Goal: Check status: Check status

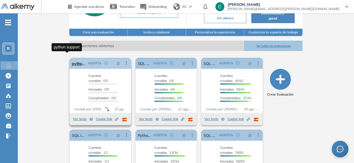
click at [72, 58] on link "python support" at bounding box center [79, 63] width 14 height 11
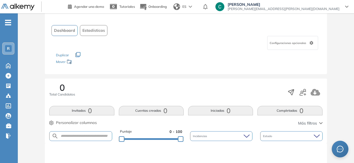
scroll to position [26, 0]
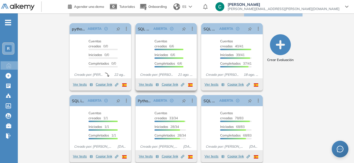
scroll to position [97, 0]
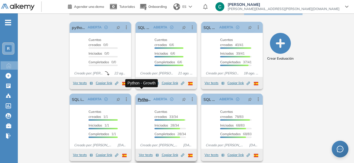
click at [146, 94] on link "Python - Growth" at bounding box center [145, 99] width 14 height 11
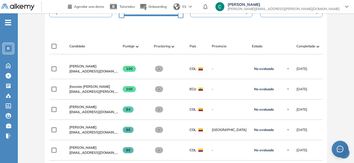
scroll to position [151, 0]
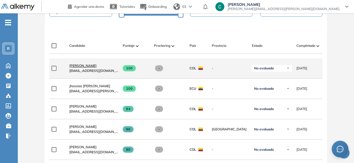
click at [94, 68] on span "[PERSON_NAME]" at bounding box center [82, 65] width 27 height 4
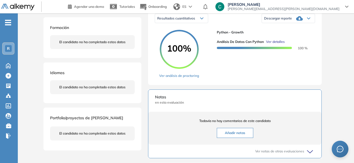
scroll to position [106, 0]
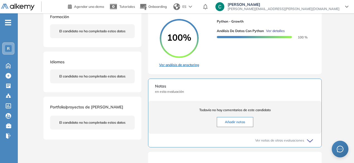
click at [187, 67] on link "Ver análisis de proctoring" at bounding box center [179, 64] width 40 height 5
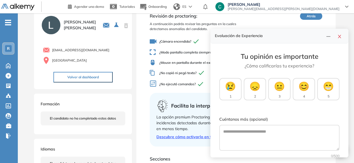
scroll to position [21, 0]
click at [341, 36] on icon "close" at bounding box center [339, 36] width 4 height 4
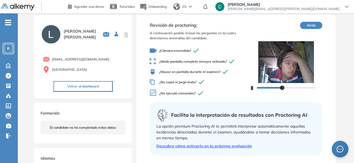
scroll to position [11, 0]
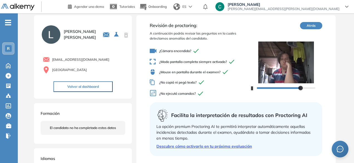
click at [311, 28] on button "Atrás" at bounding box center [311, 25] width 22 height 7
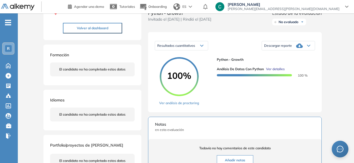
scroll to position [67, 0]
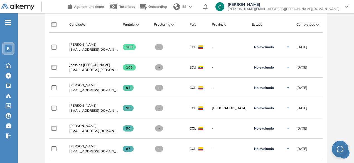
scroll to position [173, 0]
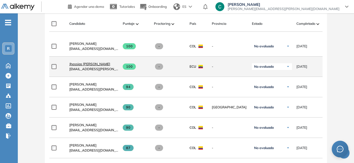
click at [89, 66] on span "Jhossias [PERSON_NAME]" at bounding box center [89, 64] width 41 height 4
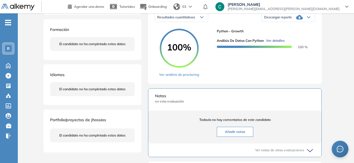
scroll to position [96, 0]
click at [176, 77] on link "Ver análisis de proctoring" at bounding box center [179, 74] width 40 height 5
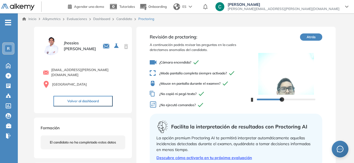
click at [314, 35] on button "Atrás" at bounding box center [311, 36] width 22 height 7
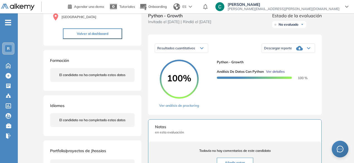
scroll to position [66, 0]
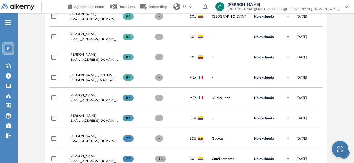
scroll to position [266, 0]
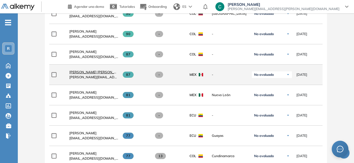
click at [102, 73] on span "[PERSON_NAME] [PERSON_NAME]" at bounding box center [96, 72] width 55 height 4
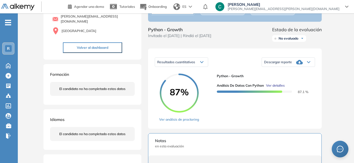
scroll to position [51, 0]
click at [188, 122] on link "Ver análisis de proctoring" at bounding box center [179, 119] width 40 height 5
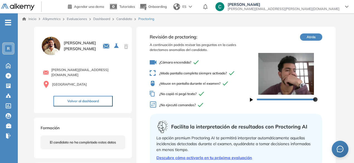
click at [251, 100] on icon "button" at bounding box center [251, 100] width 3 height 4
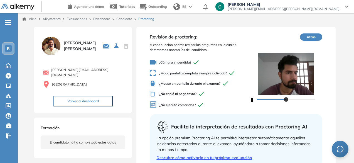
click at [253, 100] on div at bounding box center [286, 99] width 72 height 9
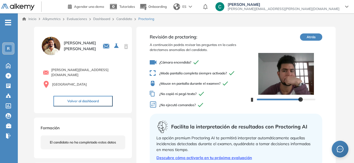
click at [252, 100] on icon "button" at bounding box center [251, 100] width 3 height 4
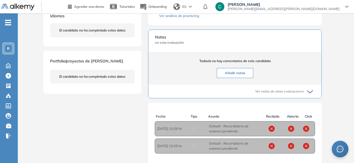
scroll to position [160, 0]
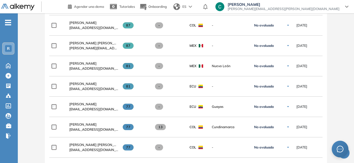
scroll to position [296, 0]
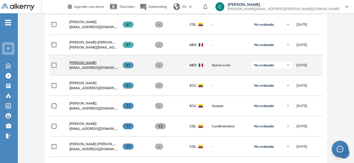
click at [97, 64] on span "[PERSON_NAME]" at bounding box center [82, 62] width 27 height 4
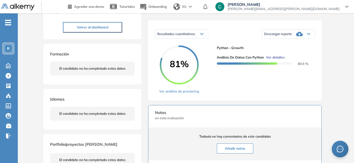
scroll to position [90, 0]
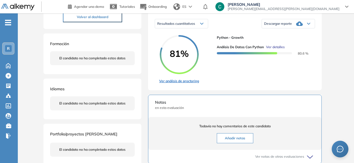
click at [184, 84] on link "Ver análisis de proctoring" at bounding box center [179, 80] width 40 height 5
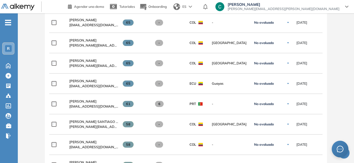
scroll to position [563, 0]
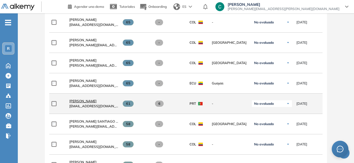
click at [86, 101] on span "[PERSON_NAME]" at bounding box center [82, 101] width 27 height 4
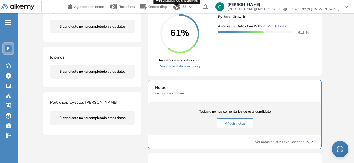
scroll to position [115, 0]
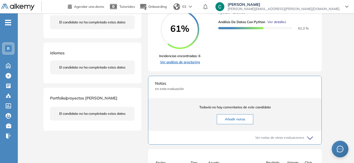
click at [193, 65] on link "Ver análisis de proctoring" at bounding box center [179, 62] width 41 height 5
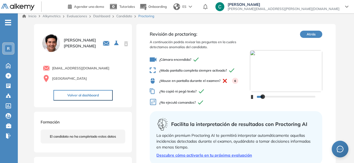
scroll to position [4, 0]
